Goal: Check status: Check status

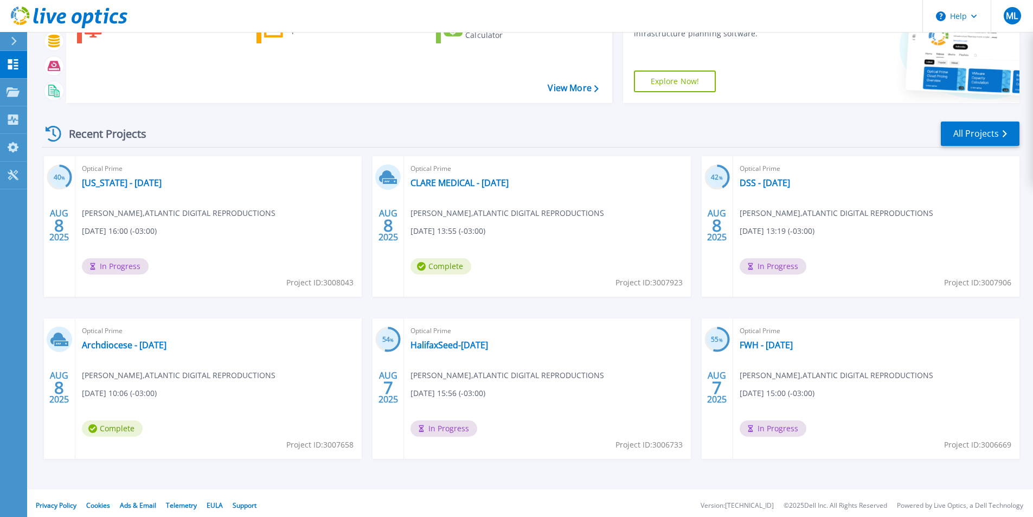
scroll to position [84, 0]
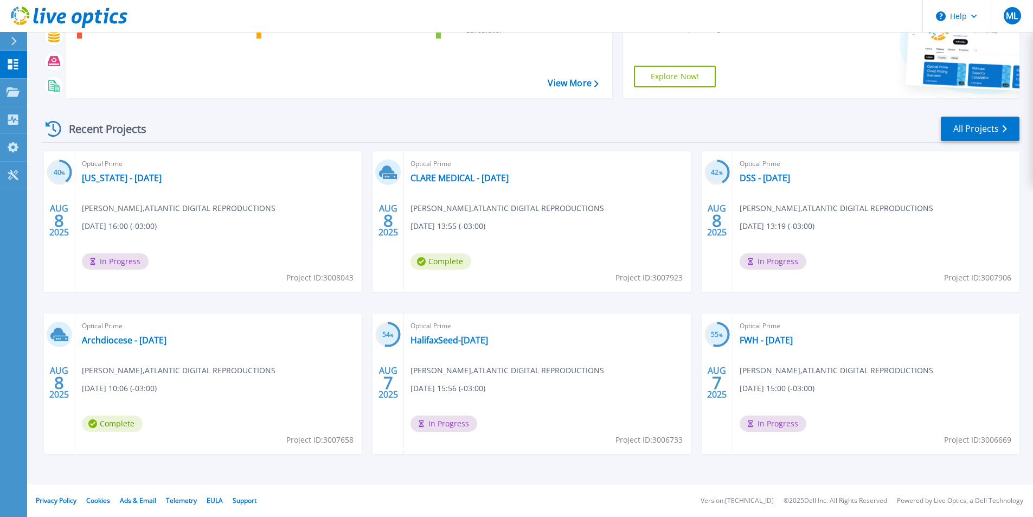
click at [522, 232] on div "Optical Prime CLARE MEDICAL - AUG 2025 Mike Leahey , ATLANTIC DIGITAL REPRODUCT…" at bounding box center [547, 221] width 286 height 140
click at [448, 184] on div "Optical Prime CLARE MEDICAL - AUG 2025 Mike Leahey , ATLANTIC DIGITAL REPRODUCT…" at bounding box center [547, 221] width 286 height 140
click at [447, 178] on link "CLARE MEDICAL - [DATE]" at bounding box center [459, 177] width 98 height 11
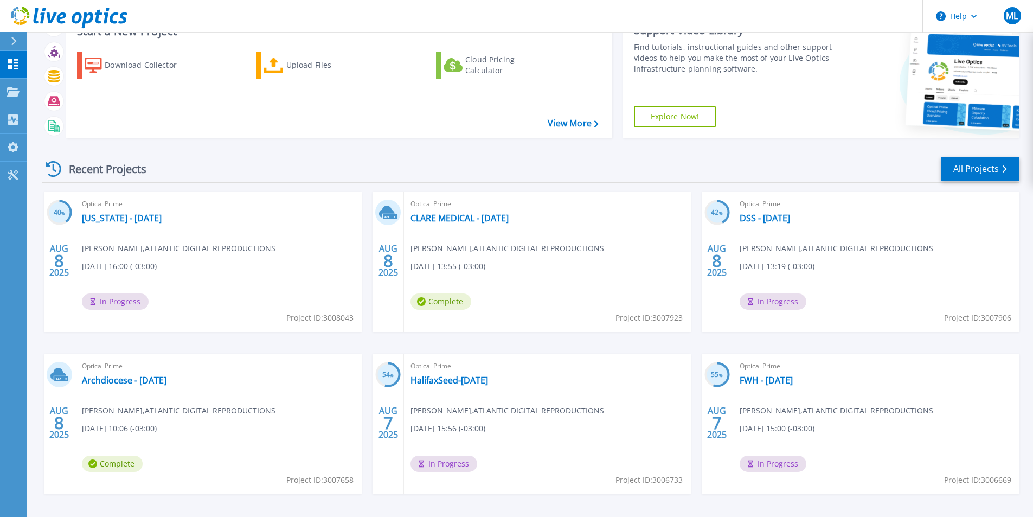
scroll to position [84, 0]
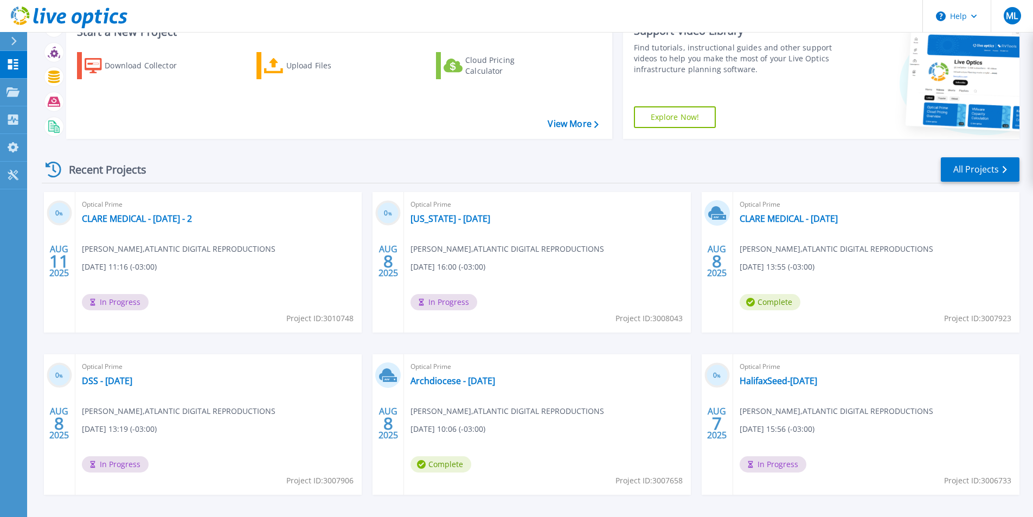
scroll to position [84, 0]
